Goal: Check status: Check status

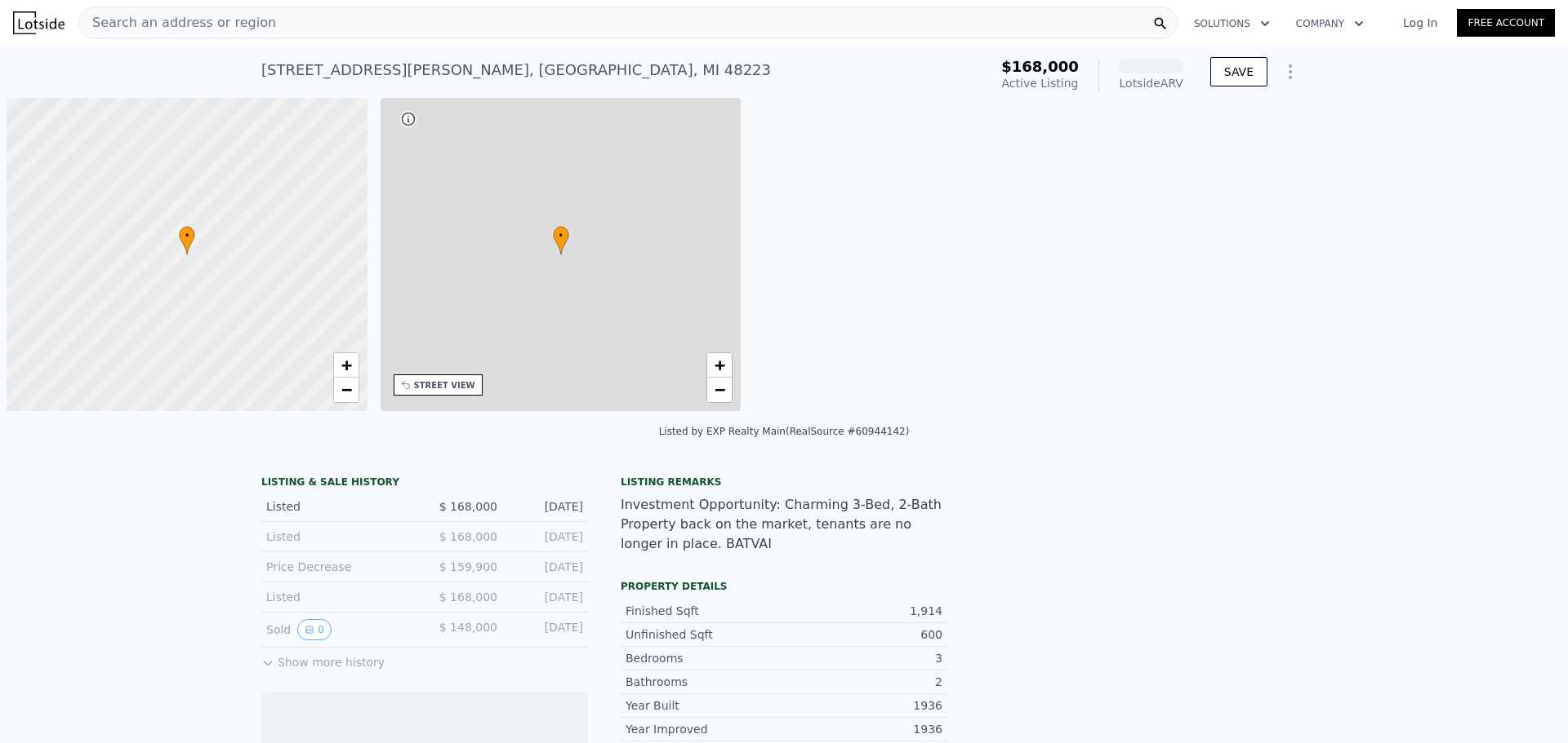
scroll to position [0, 7]
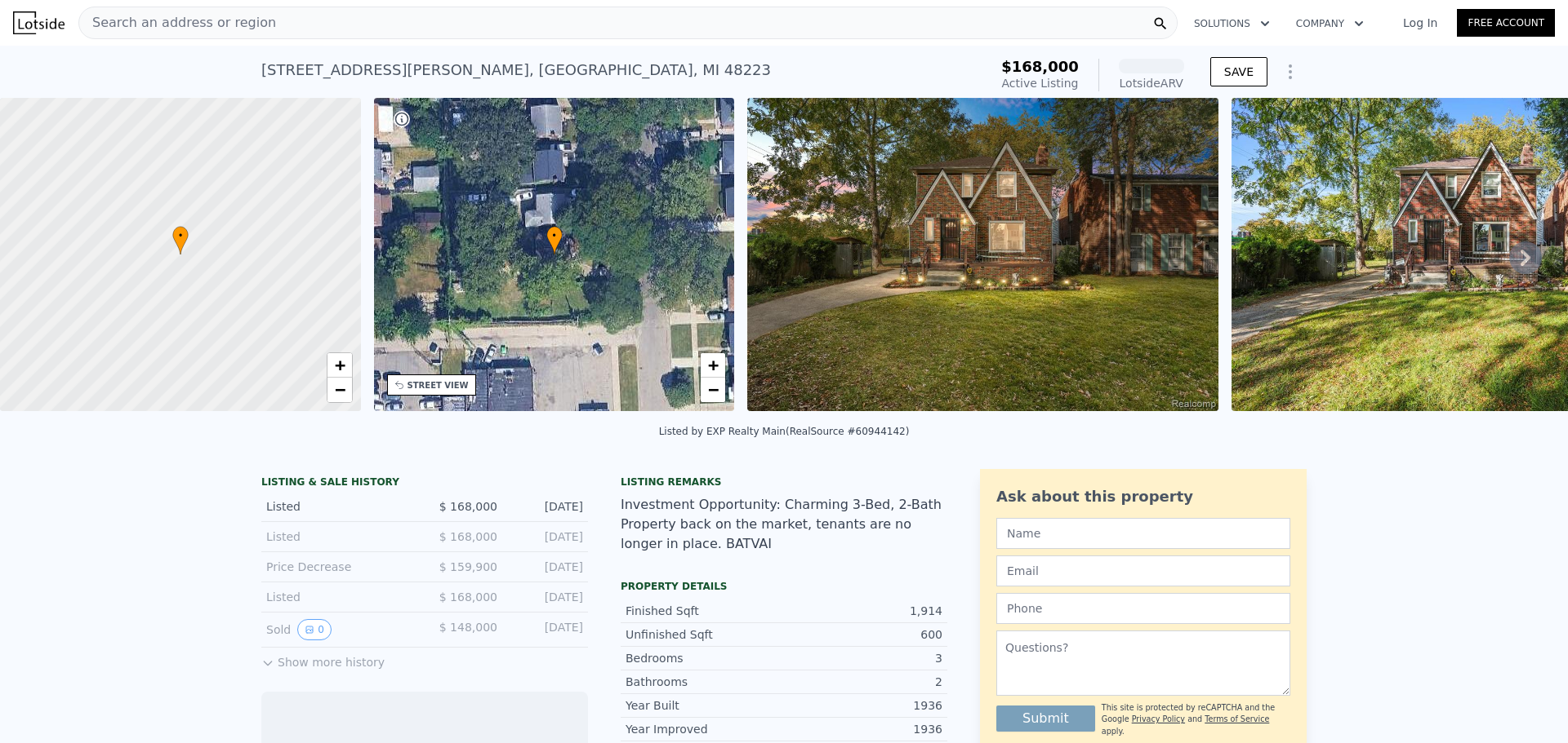
click at [301, 671] on button "Show more history" at bounding box center [322, 659] width 123 height 23
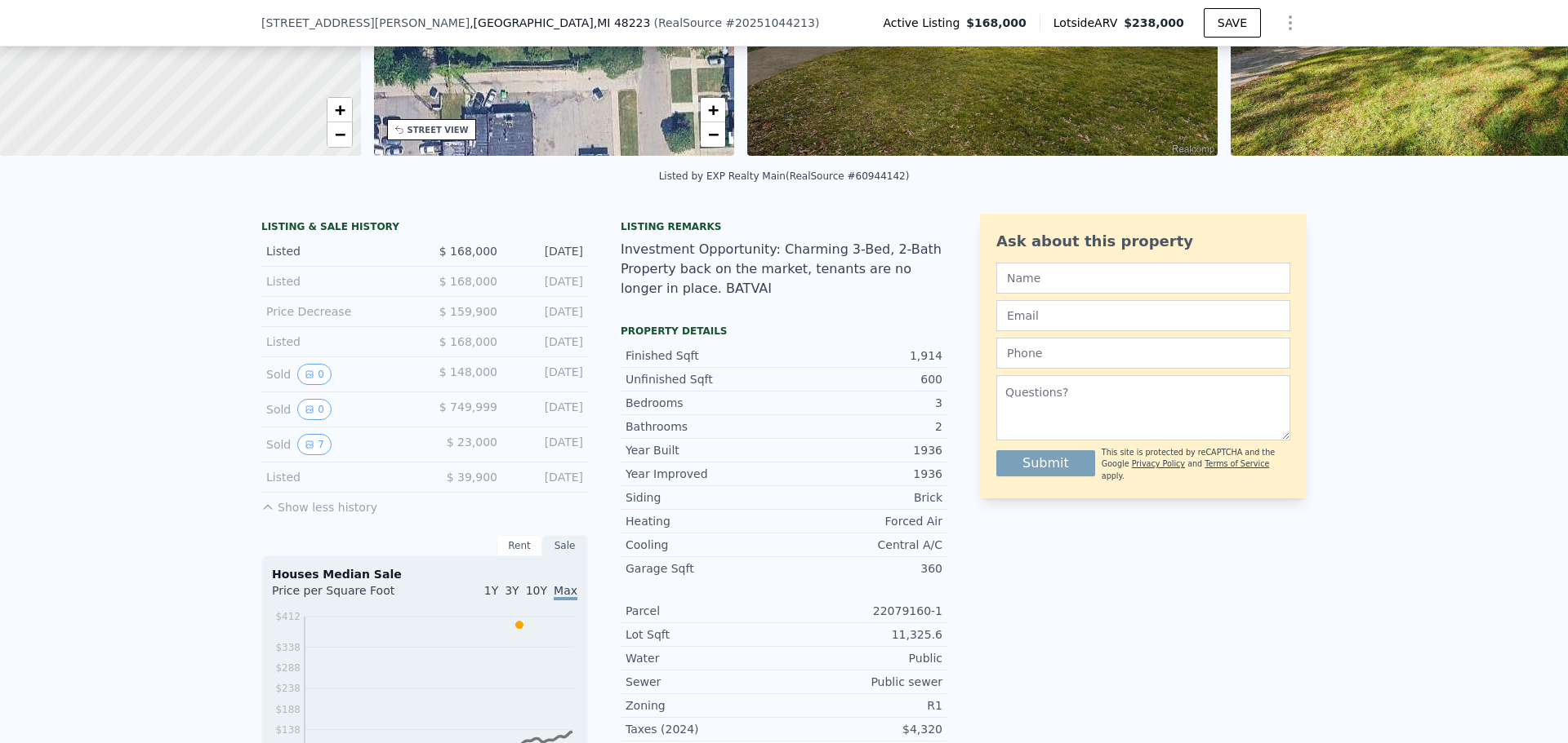
scroll to position [231, 0]
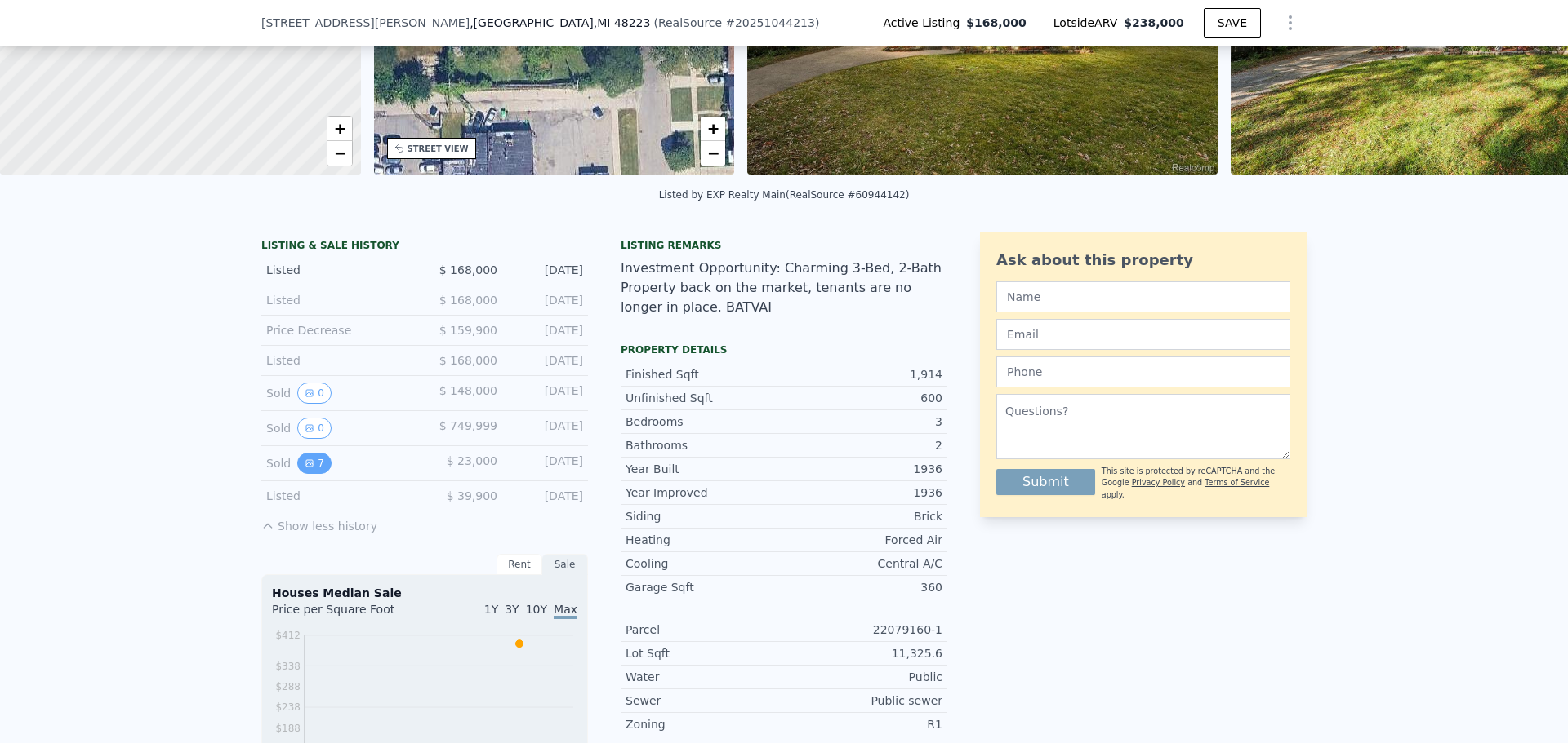
click at [310, 474] on button "7" at bounding box center [314, 463] width 34 height 21
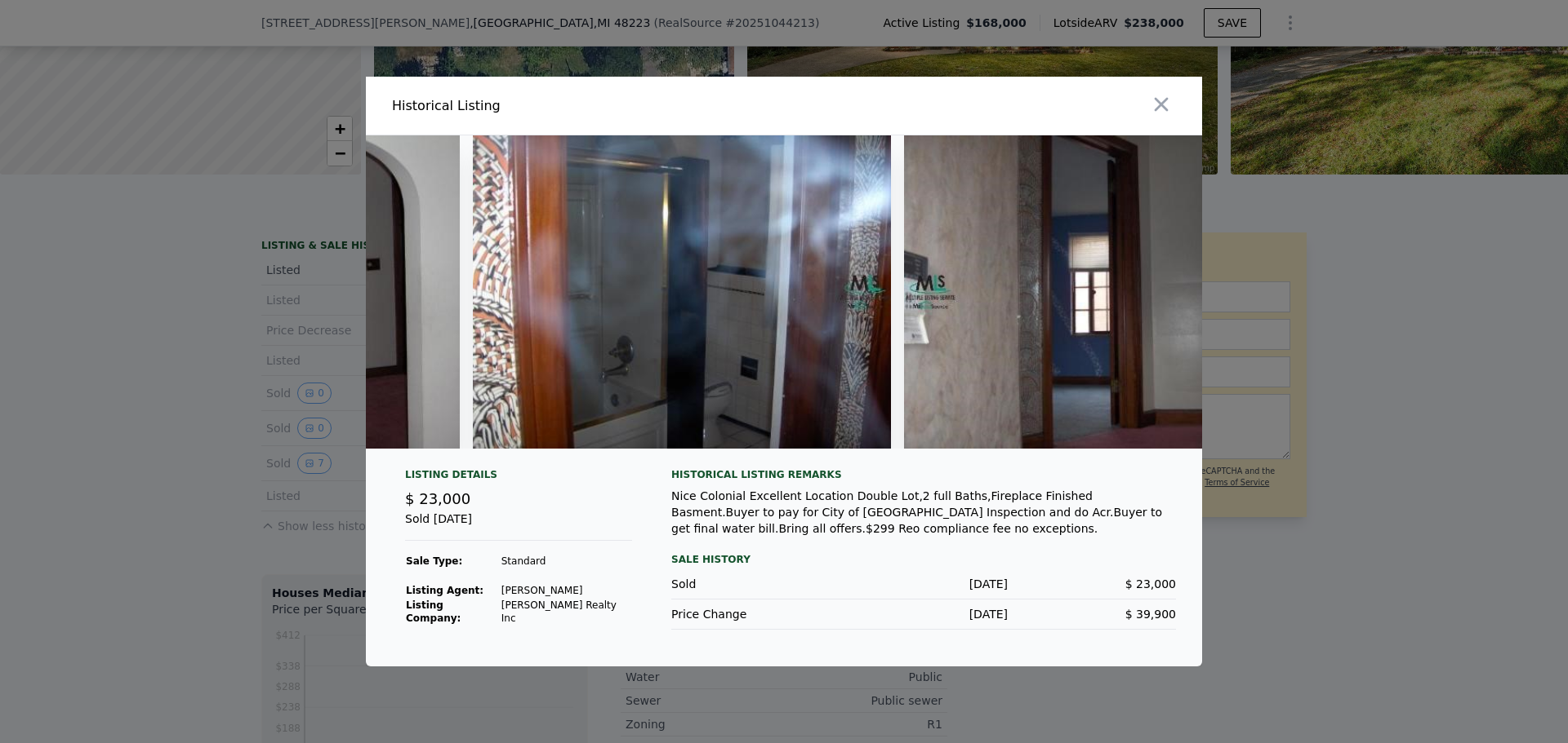
scroll to position [0, 2208]
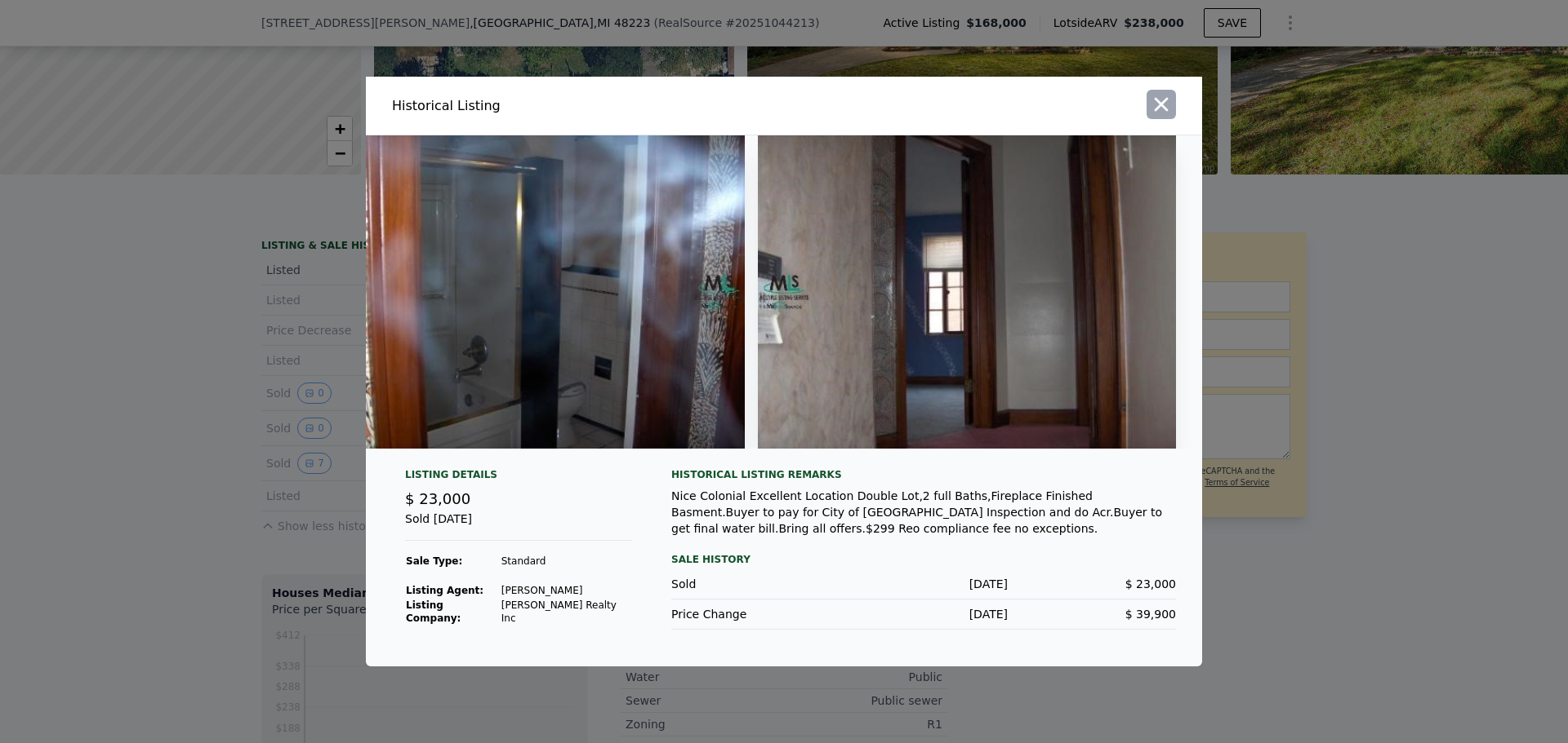
click at [1163, 101] on icon "button" at bounding box center [1162, 104] width 14 height 14
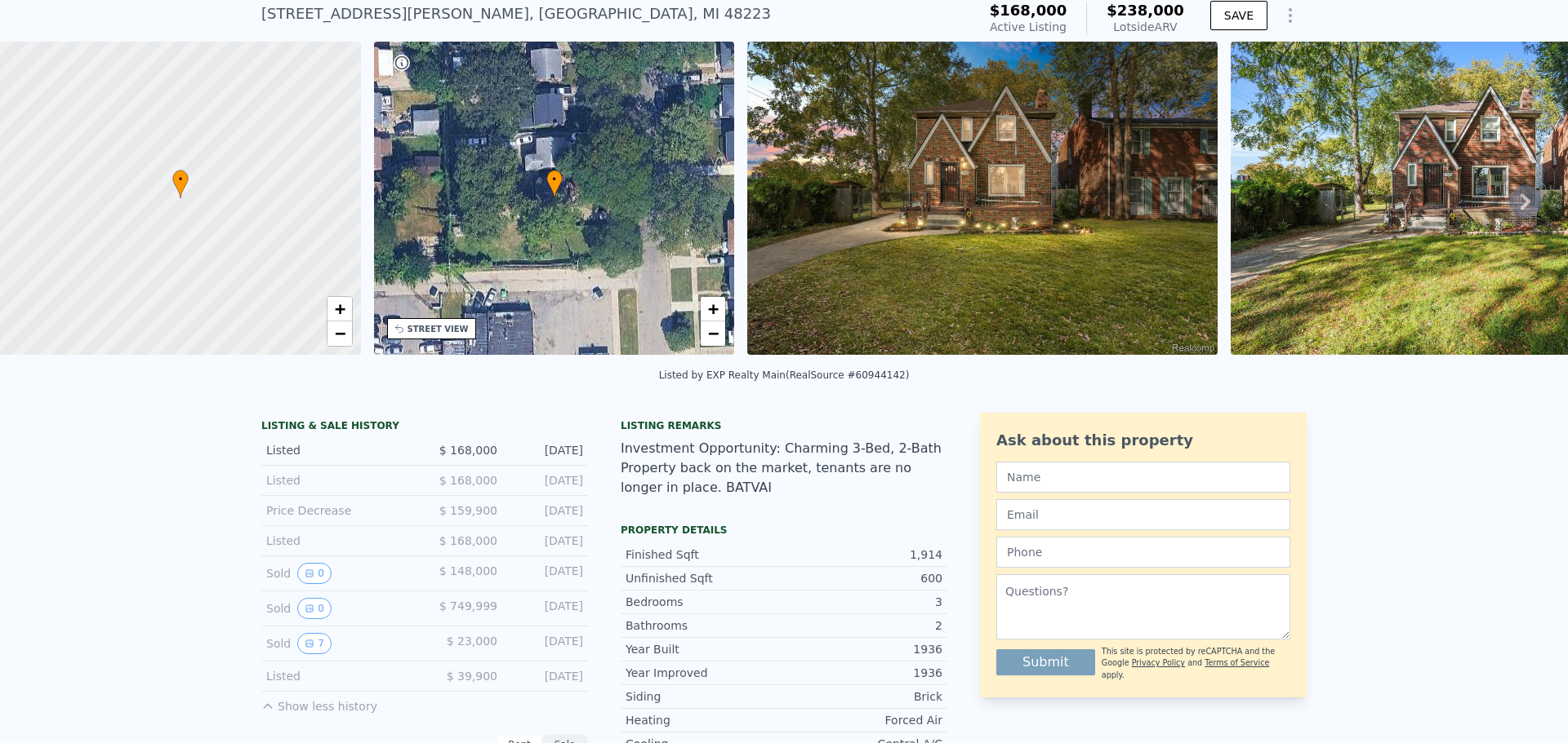
scroll to position [0, 0]
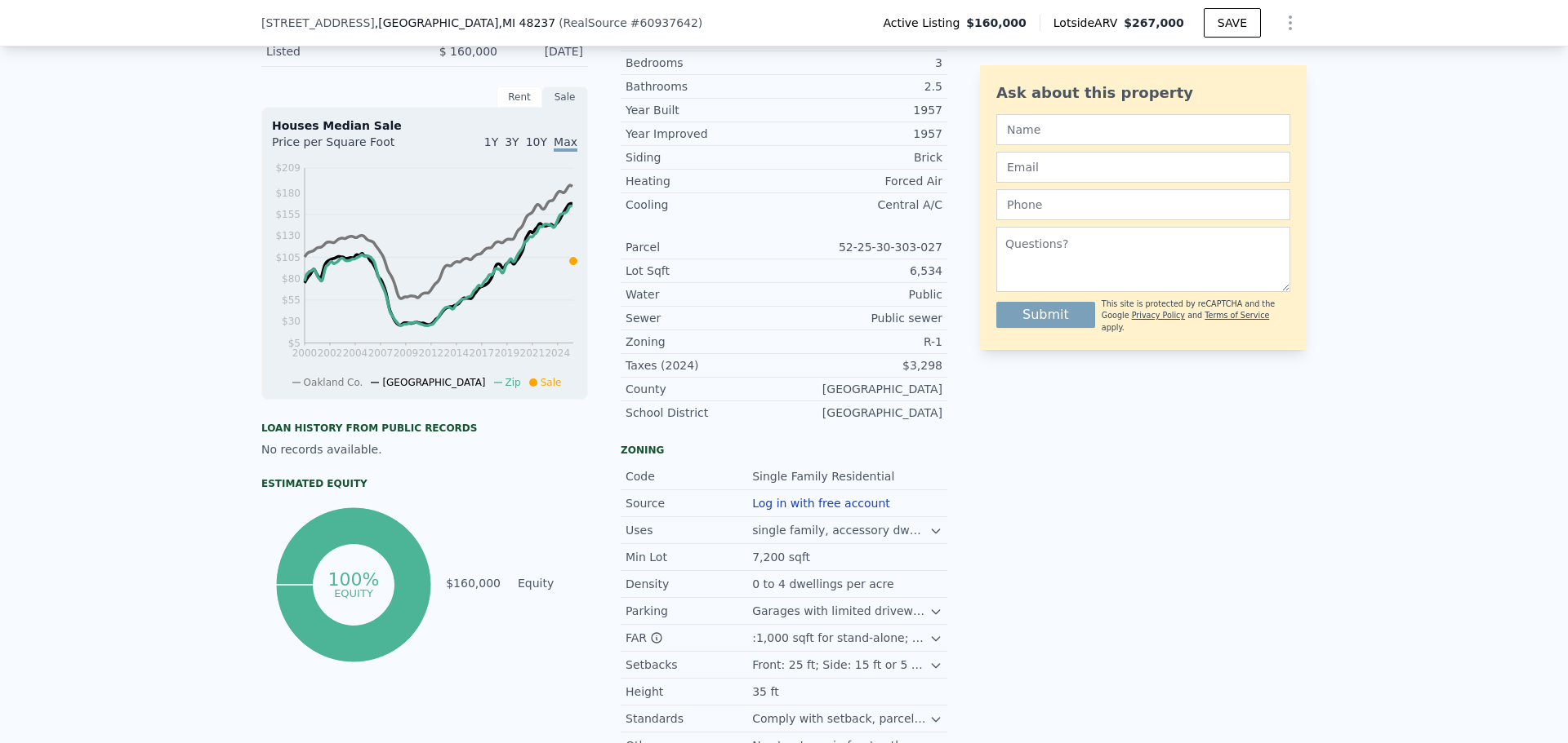
scroll to position [411, 0]
